Goal: Task Accomplishment & Management: Use online tool/utility

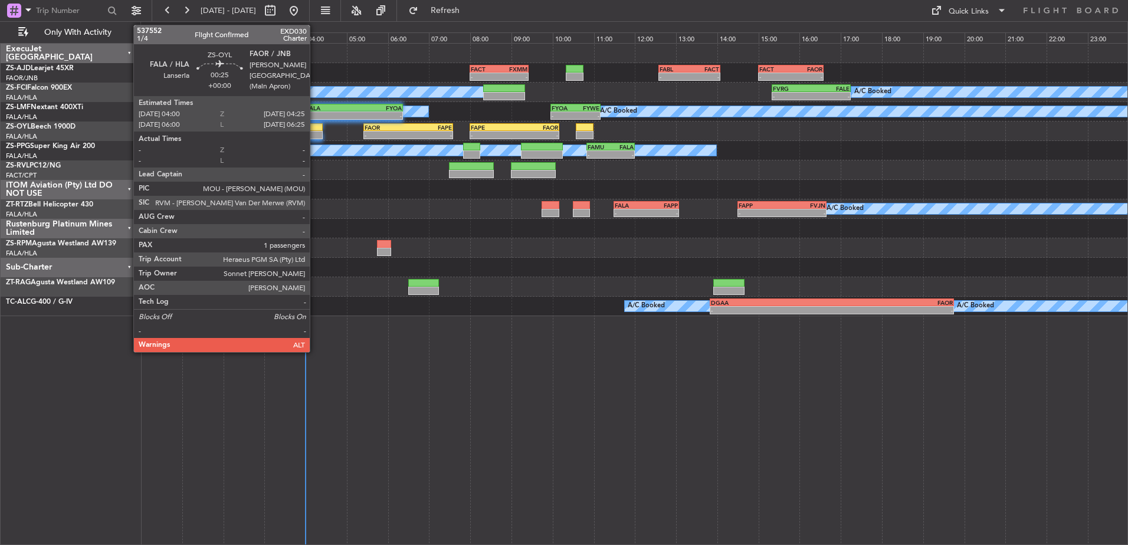
click at [315, 133] on div at bounding box center [314, 135] width 18 height 8
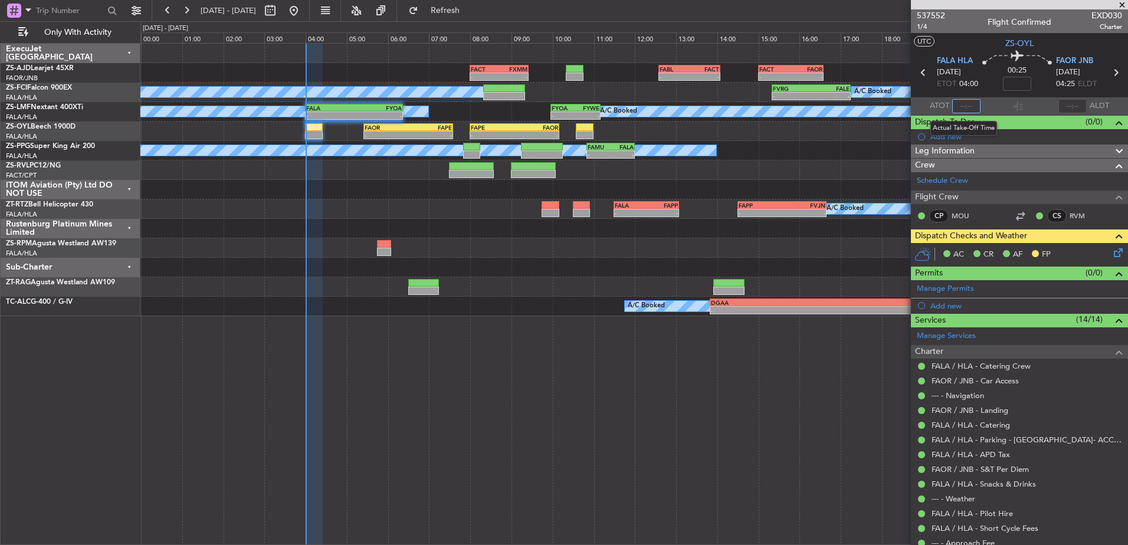
click at [964, 105] on input "text" at bounding box center [966, 106] width 28 height 14
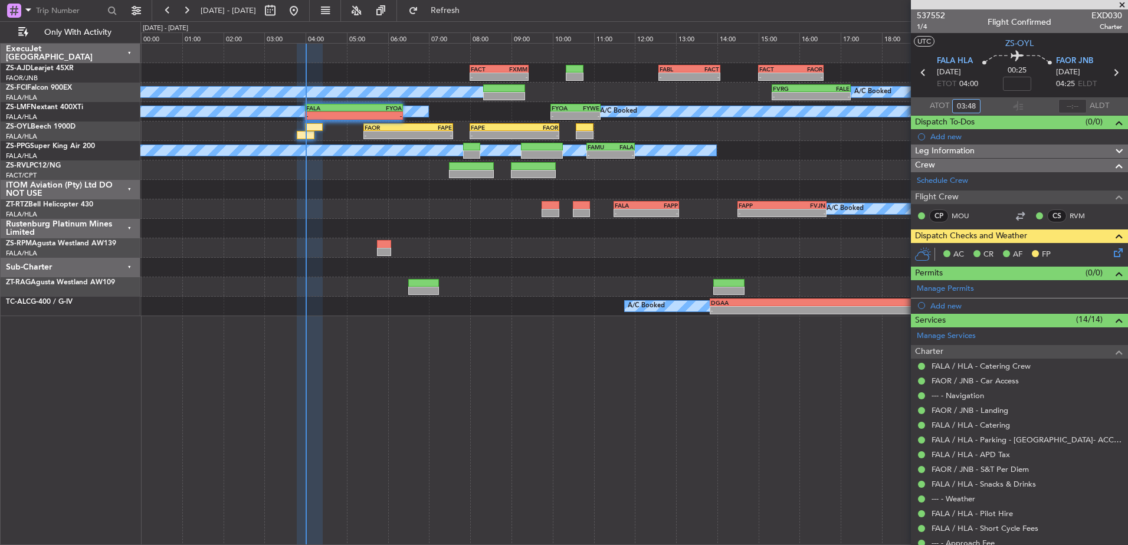
type input "03:48"
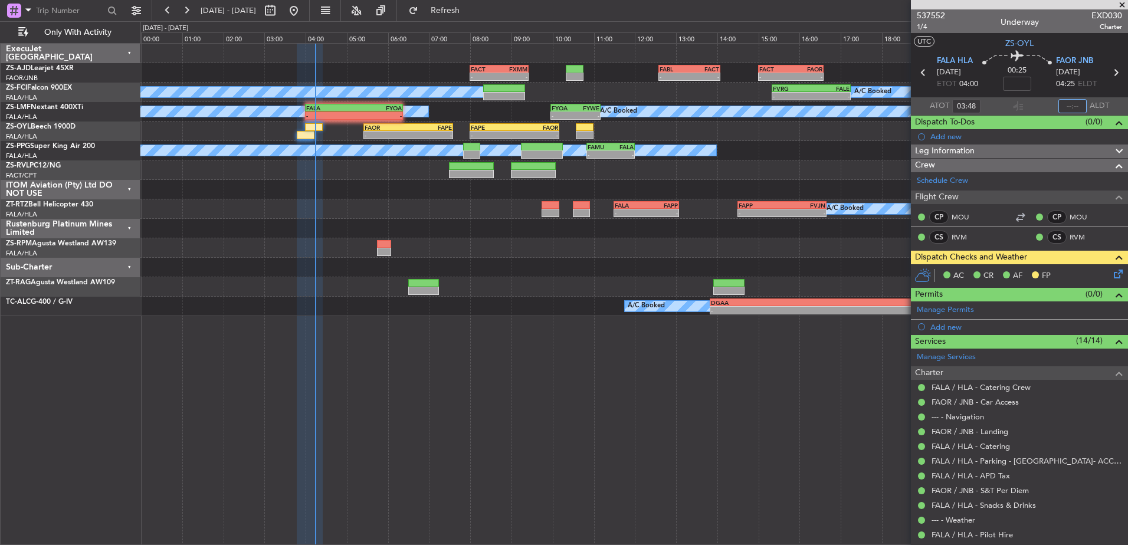
click at [1069, 106] on input "text" at bounding box center [1073, 106] width 28 height 14
type input "04:12"
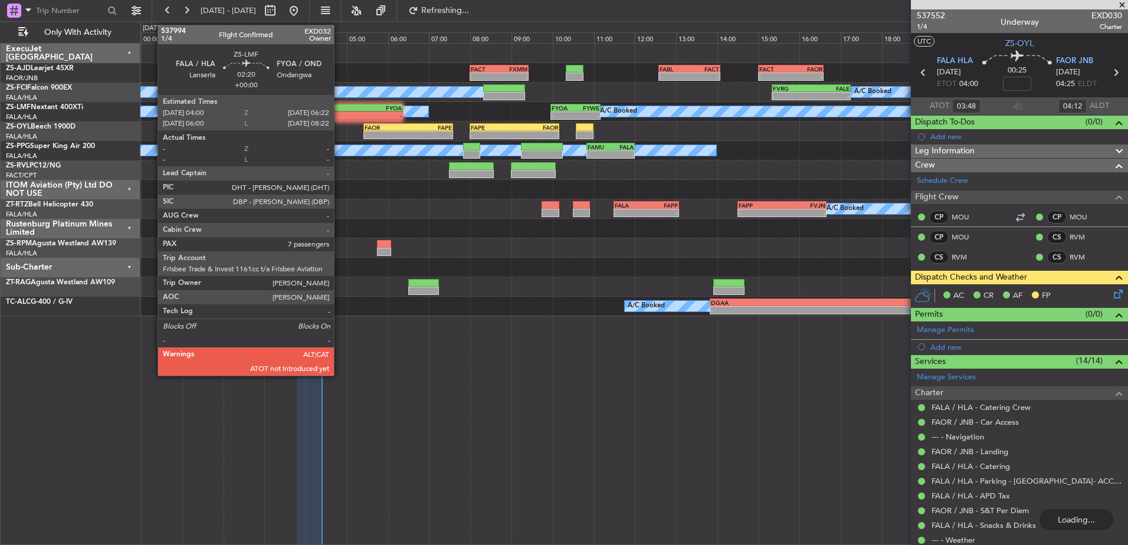
click at [339, 113] on div "-" at bounding box center [330, 115] width 48 height 7
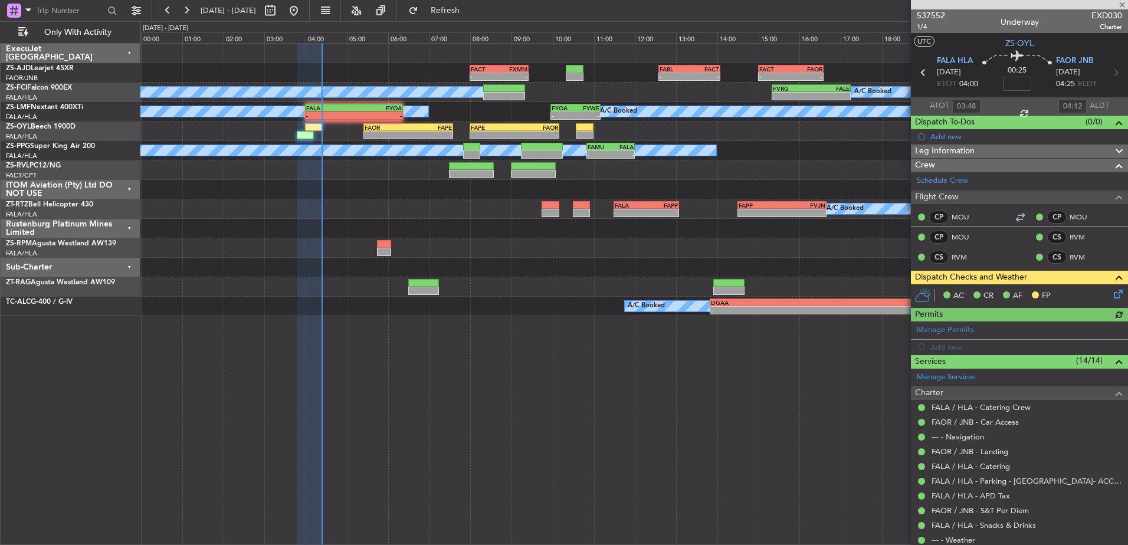
type input "7"
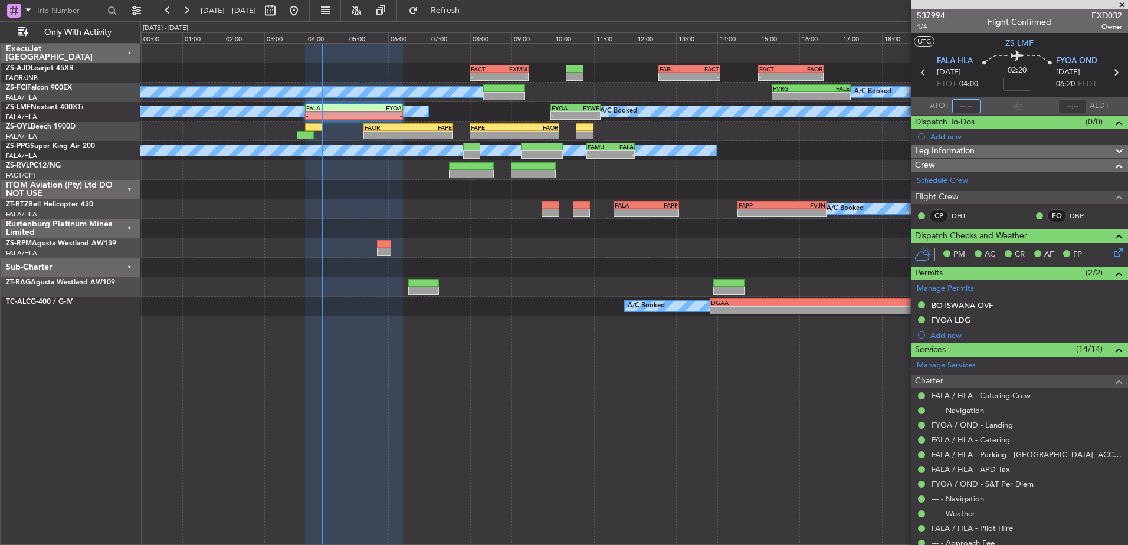
click at [961, 106] on input "text" at bounding box center [966, 106] width 28 height 14
type input "04:23"
